Goal: Use online tool/utility: Utilize a website feature to perform a specific function

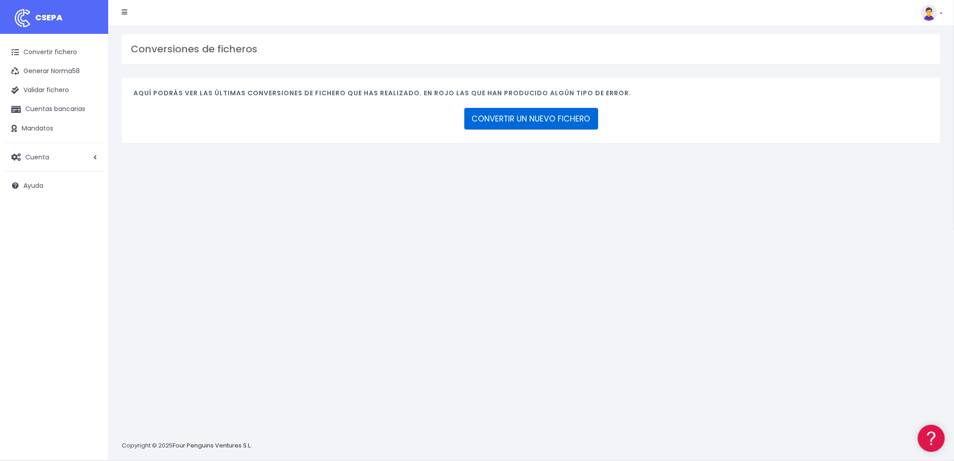
click at [567, 120] on link "CONVERTIR UN NUEVO FICHERO" at bounding box center [532, 119] width 134 height 22
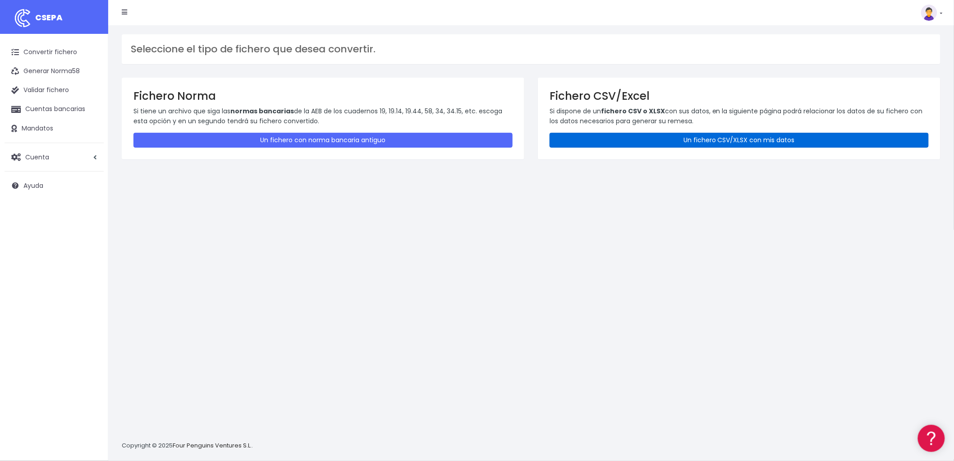
click at [687, 138] on link "Un fichero CSV/XLSX con mis datos" at bounding box center [739, 140] width 379 height 15
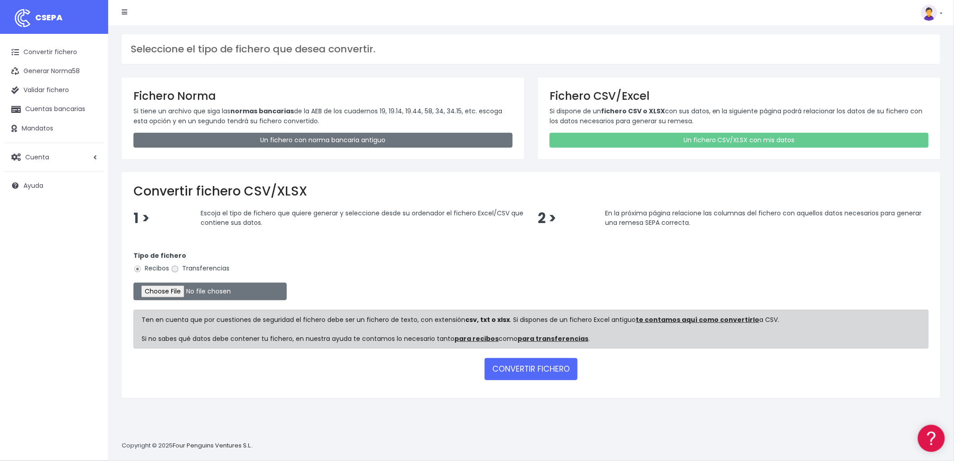
click at [176, 270] on input "Transferencias" at bounding box center [175, 269] width 8 height 8
radio input "true"
click at [183, 287] on input "file" at bounding box center [210, 291] width 153 height 18
type input "C:\fakepath\tr_908_7819800875154196257.xml"
click at [579, 363] on div "CONVERTIR FICHERO" at bounding box center [532, 369] width 796 height 22
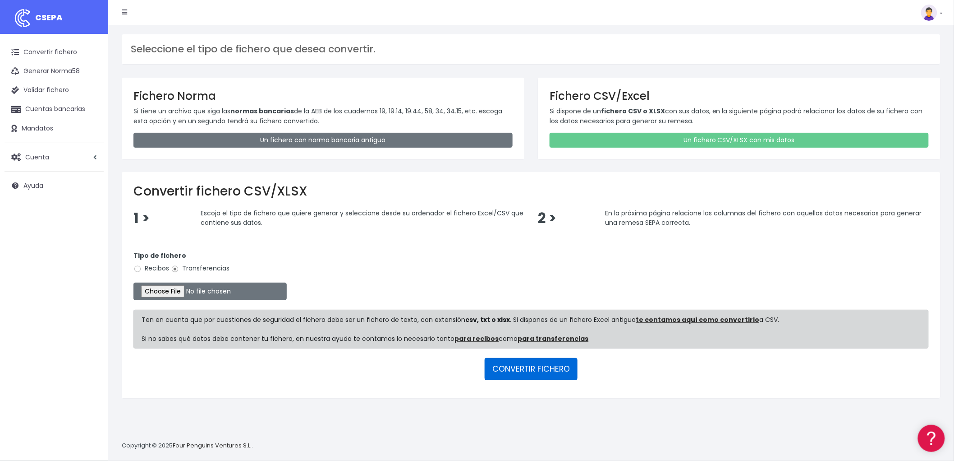
click at [562, 364] on button "CONVERTIR FICHERO" at bounding box center [531, 369] width 93 height 22
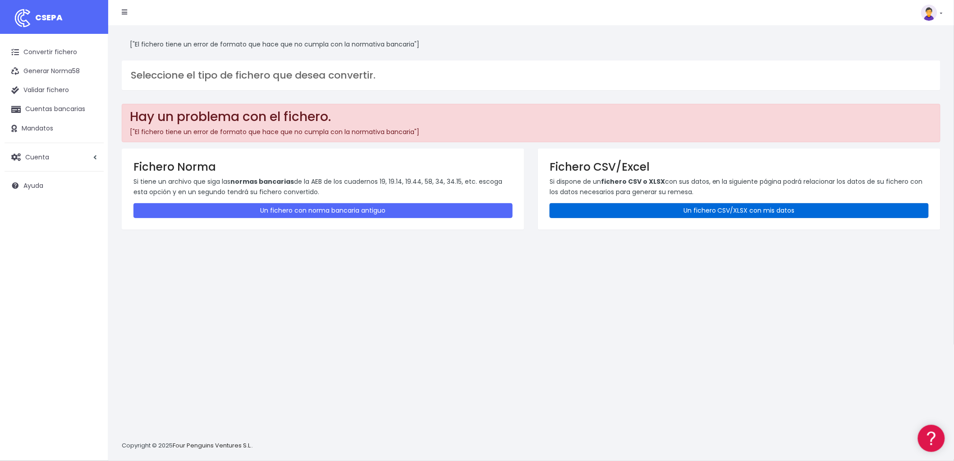
click at [677, 205] on link "Un fichero CSV/XLSX con mis datos" at bounding box center [739, 210] width 379 height 15
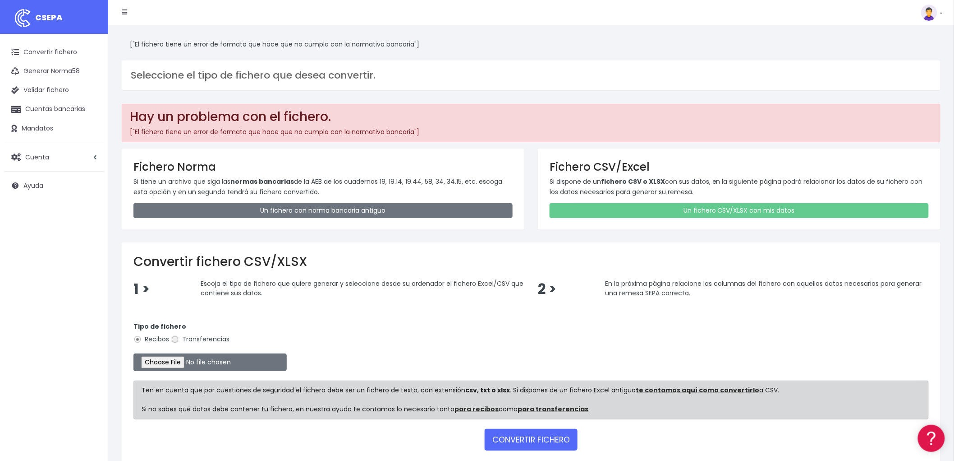
click at [174, 341] on input "Transferencias" at bounding box center [175, 339] width 8 height 8
radio input "true"
click at [174, 360] on input "file" at bounding box center [210, 362] width 153 height 18
type input "C:\fakepath\REMESA TRF BYA.csv"
click at [552, 440] on button "CONVERTIR FICHERO" at bounding box center [531, 439] width 93 height 22
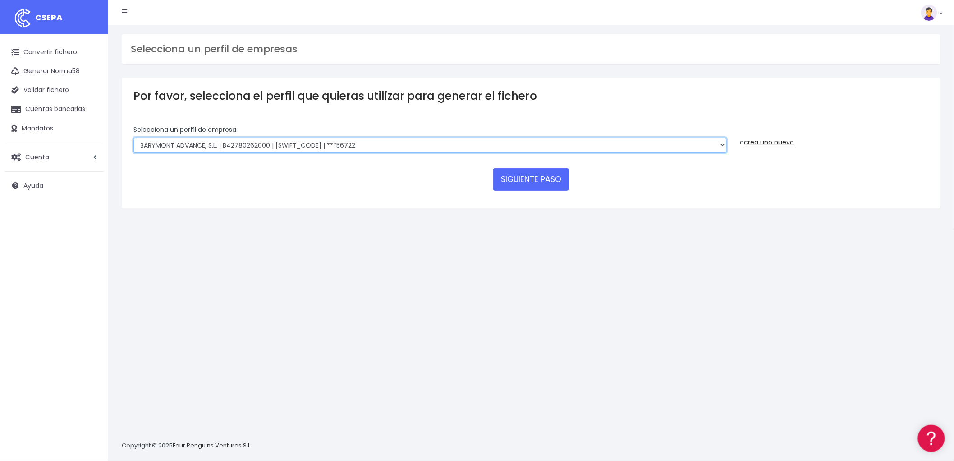
click at [722, 140] on select "BARYMONT GO CORREDURIA DE SEGUROS, S.L. | B39829643000 | BSABESBBXXX | ***14878…" at bounding box center [431, 145] width 594 height 15
select select "1549"
click at [134, 138] on select "BARYMONT GO CORREDURIA DE SEGUROS, S.L. | B39829643000 | BSABESBBXXX | ***14878…" at bounding box center [431, 145] width 594 height 15
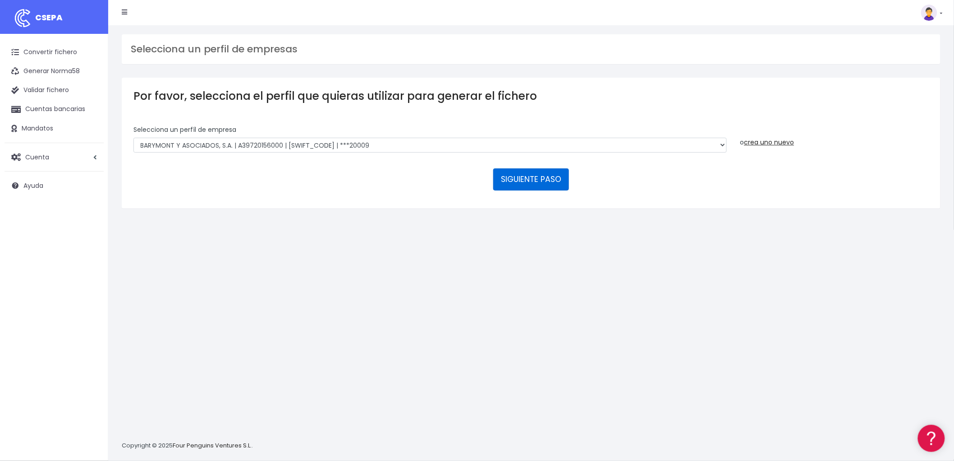
click at [521, 176] on button "SIGUIENTE PASO" at bounding box center [531, 179] width 76 height 22
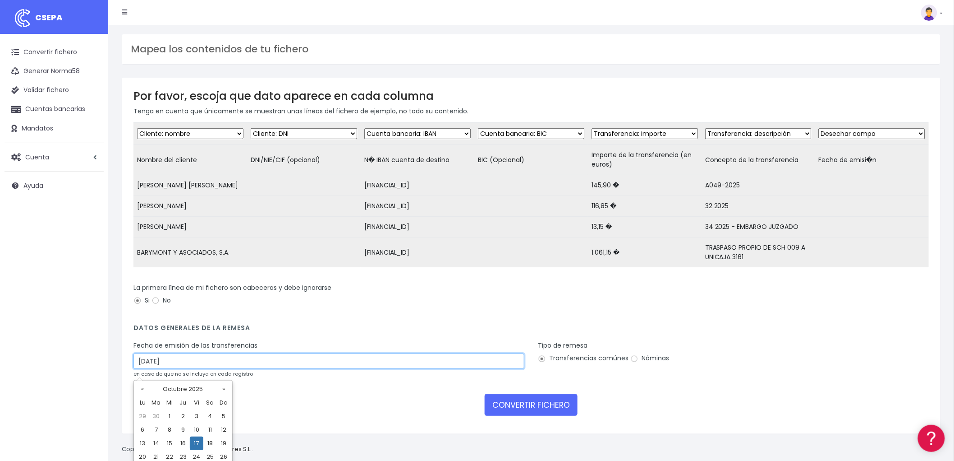
click at [185, 368] on input "17/10/2025" at bounding box center [329, 360] width 391 height 15
click at [170, 444] on td "15" at bounding box center [170, 443] width 14 height 14
type input "15/10/2025"
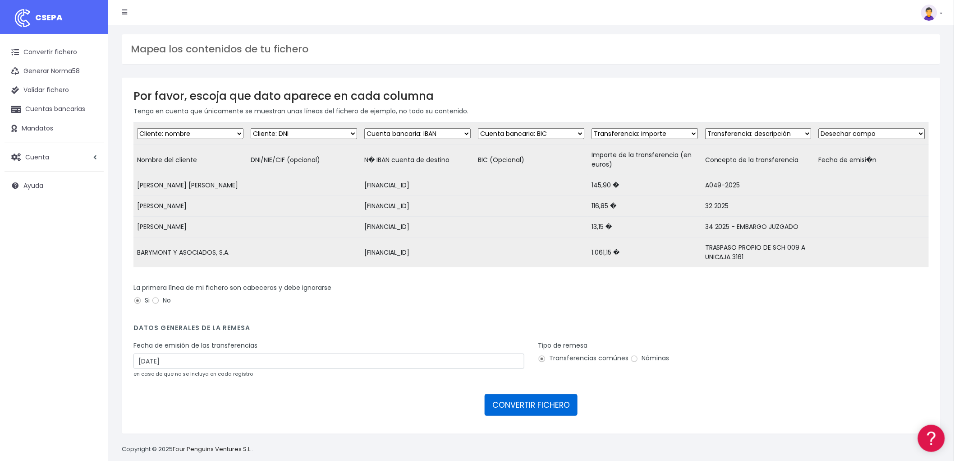
click at [550, 409] on button "CONVERTIR FICHERO" at bounding box center [531, 405] width 93 height 22
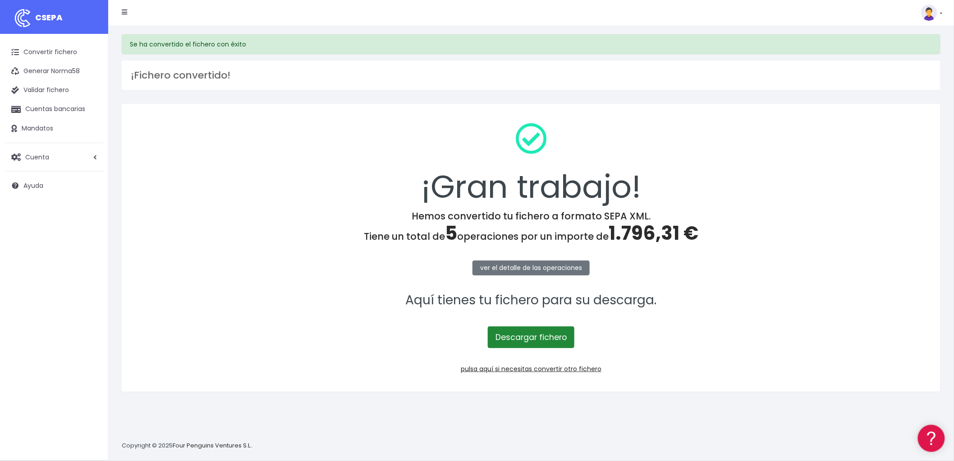
click at [533, 331] on link "Descargar fichero" at bounding box center [531, 337] width 87 height 22
